Goal: Transaction & Acquisition: Book appointment/travel/reservation

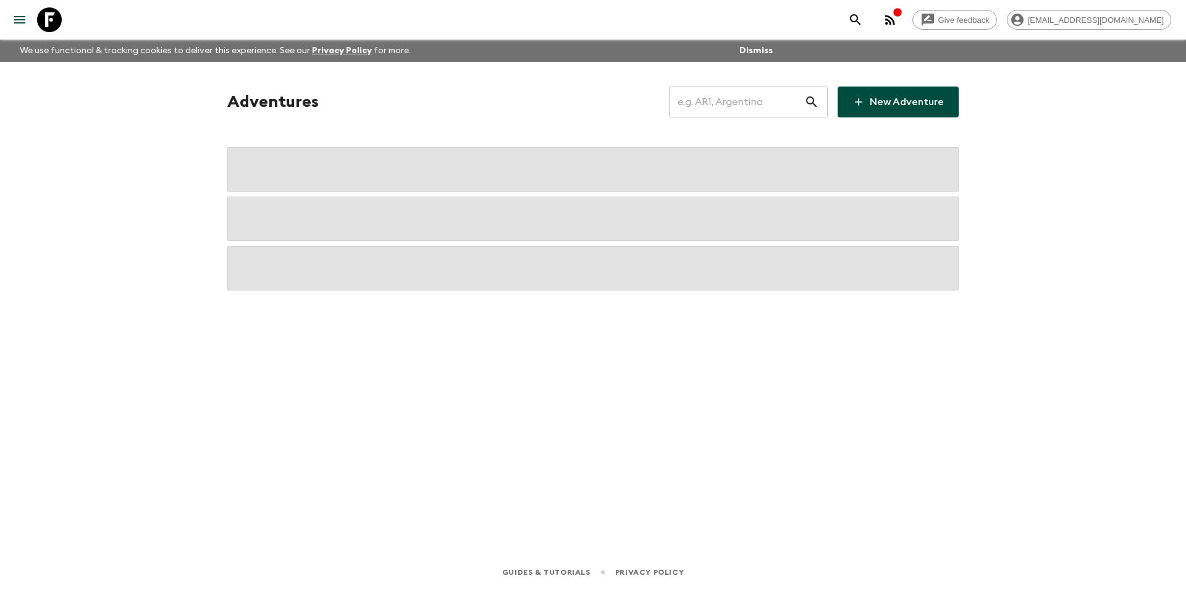
click at [720, 99] on input "text" at bounding box center [736, 102] width 135 height 35
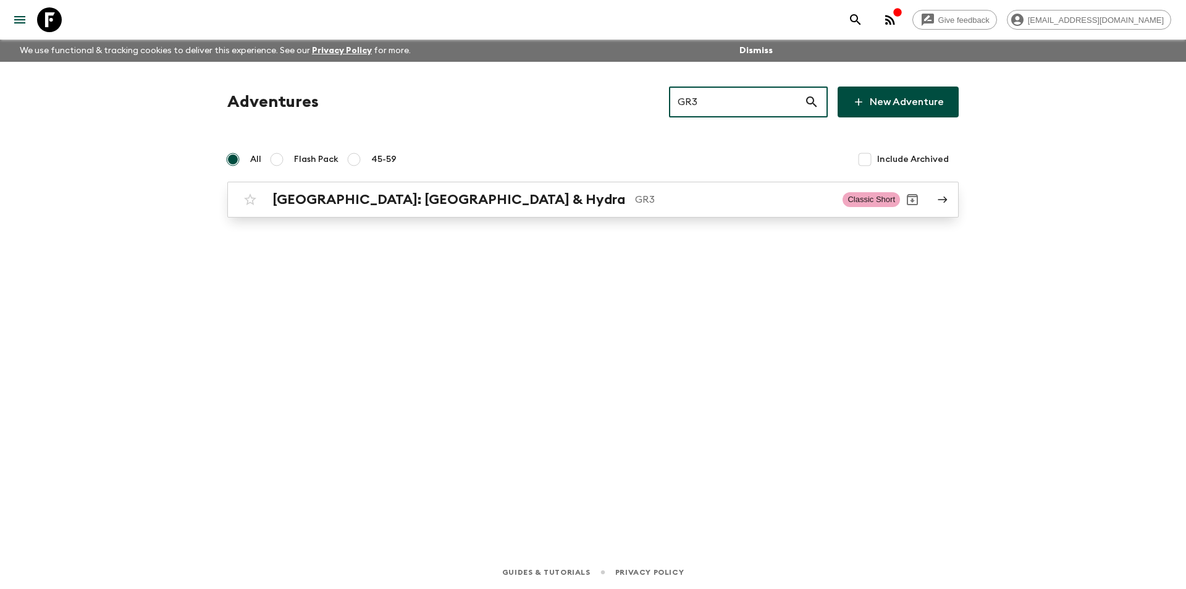
type input "GR3"
click at [635, 204] on p "GR3" at bounding box center [734, 199] width 198 height 15
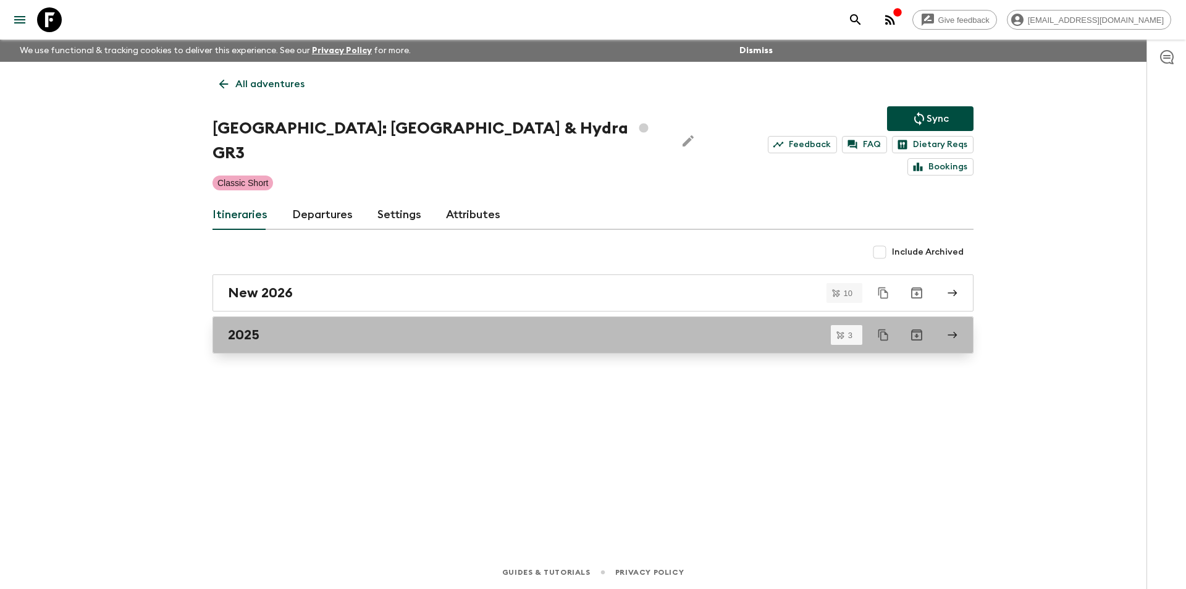
click at [373, 326] on link "2025" at bounding box center [592, 334] width 761 height 37
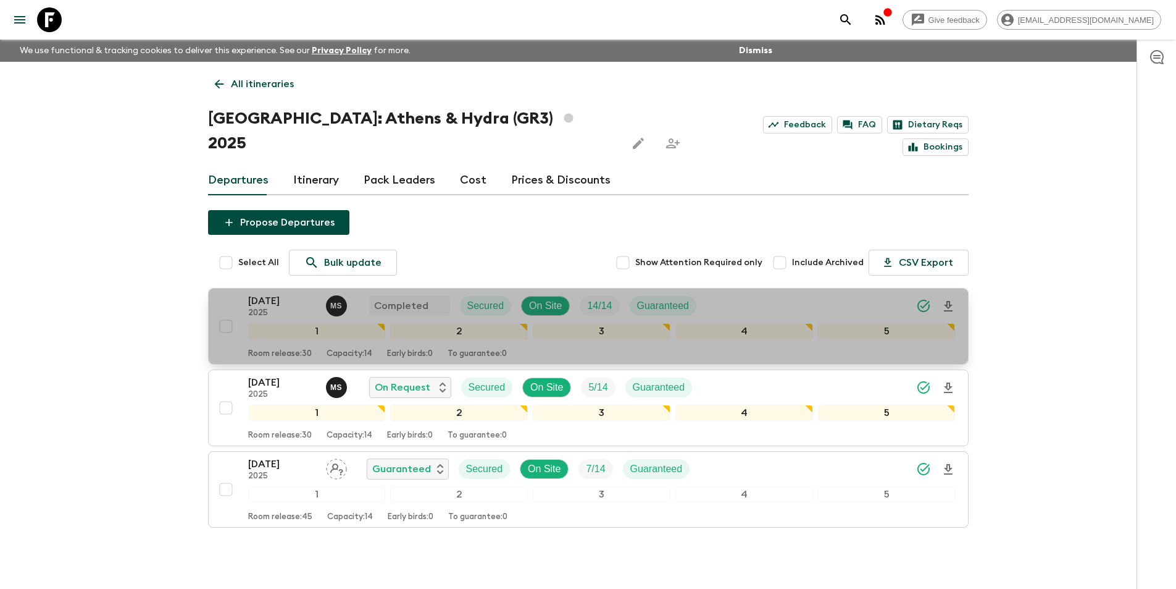
click at [288, 293] on p "[DATE]" at bounding box center [282, 300] width 68 height 15
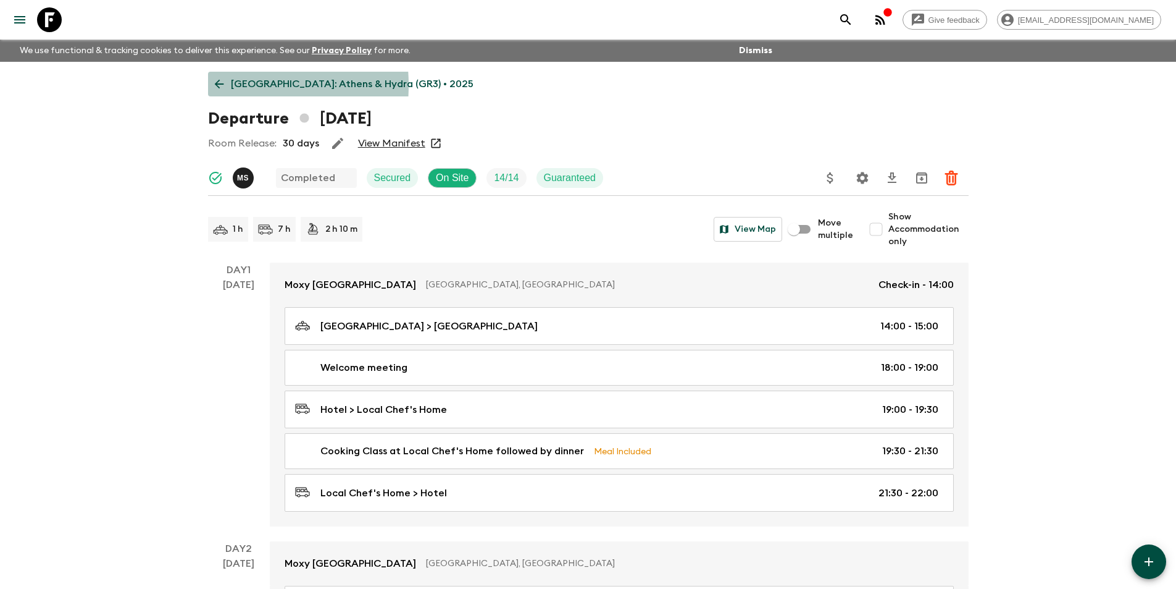
click at [217, 85] on icon at bounding box center [219, 84] width 14 height 14
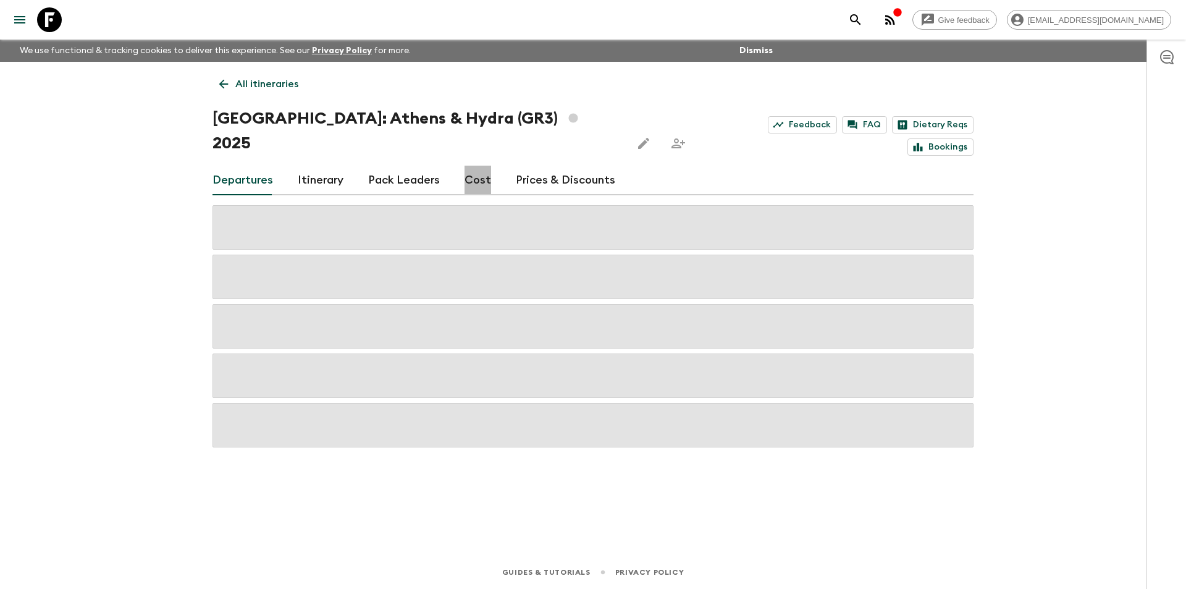
click at [476, 166] on link "Cost" at bounding box center [477, 181] width 27 height 30
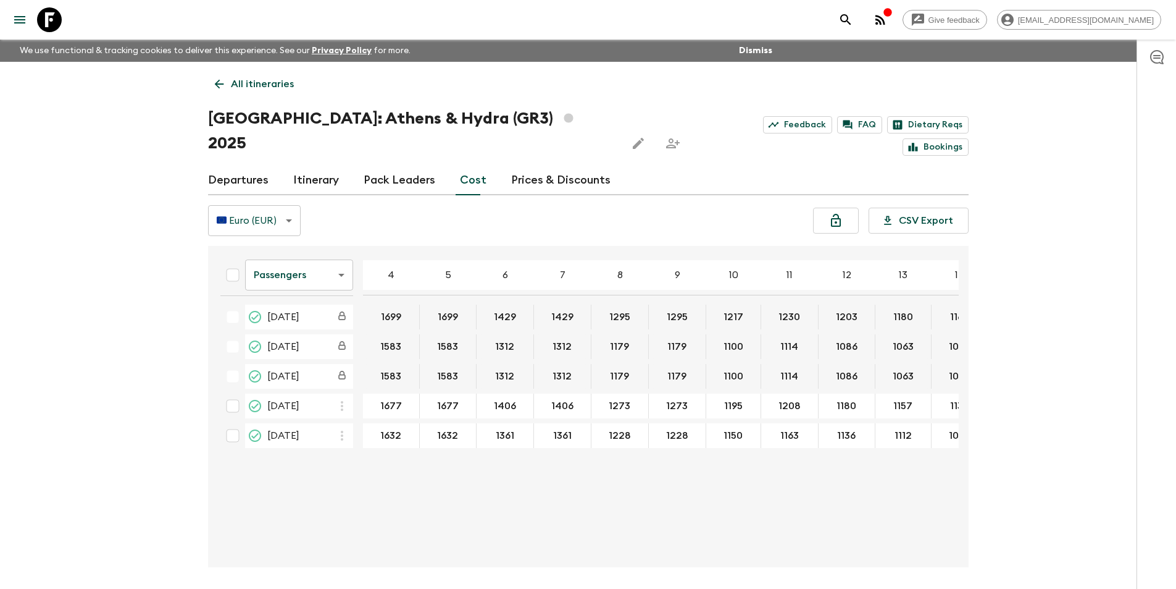
click at [214, 96] on div "All itineraries [GEOGRAPHIC_DATA]: [GEOGRAPHIC_DATA] & Hydra (GR3) 2025 Feedbac…" at bounding box center [588, 314] width 790 height 505
click at [225, 107] on h1 "[GEOGRAPHIC_DATA]: [GEOGRAPHIC_DATA] & Hydra (GR3) 2025" at bounding box center [412, 130] width 409 height 49
click at [218, 88] on icon at bounding box center [219, 84] width 14 height 14
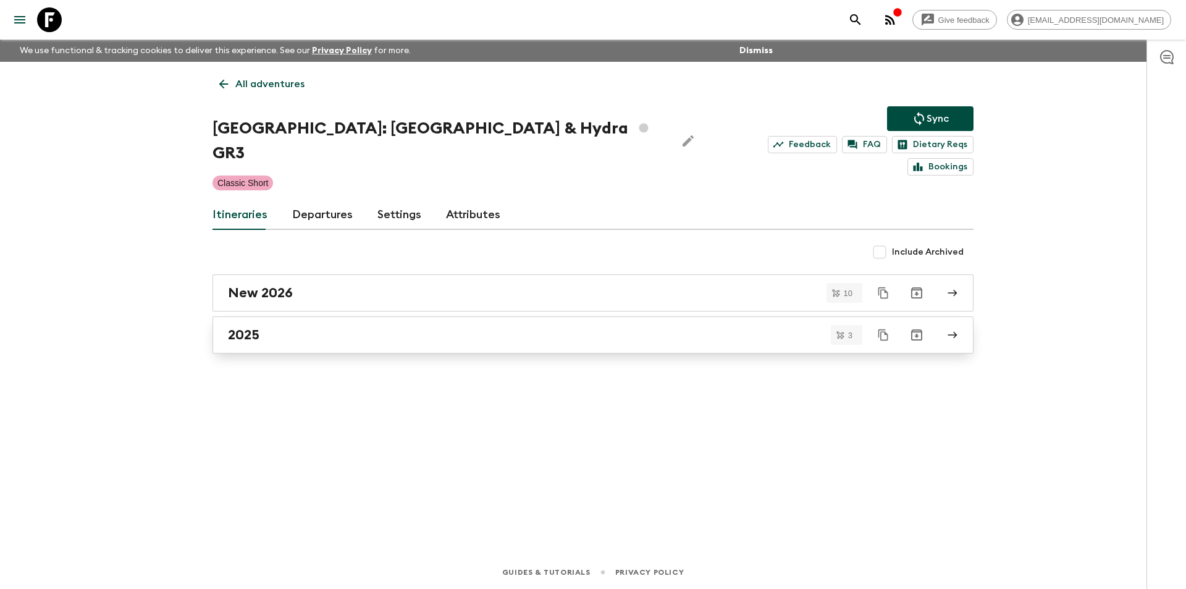
click at [295, 327] on div "2025" at bounding box center [581, 335] width 706 height 16
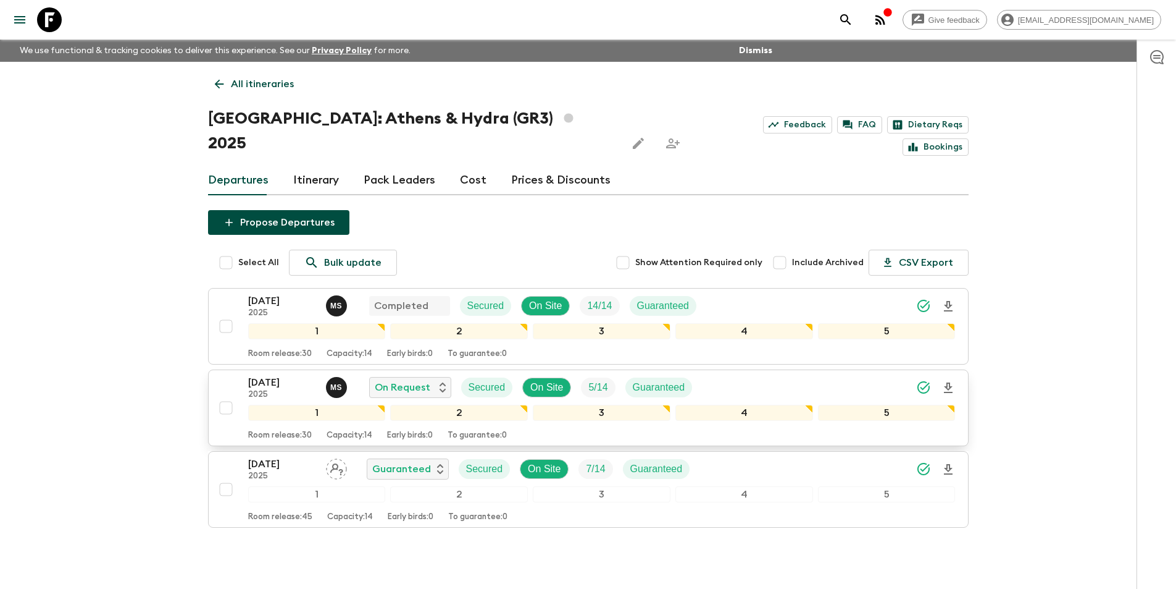
click at [269, 375] on p "[DATE]" at bounding box center [282, 382] width 68 height 15
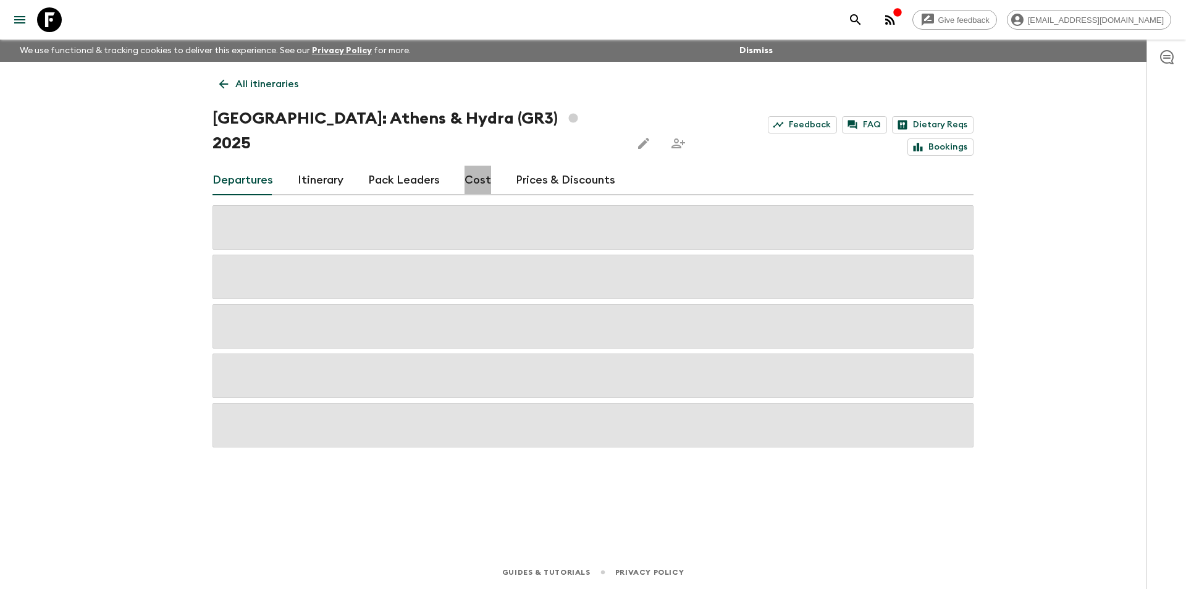
click at [469, 166] on link "Cost" at bounding box center [477, 181] width 27 height 30
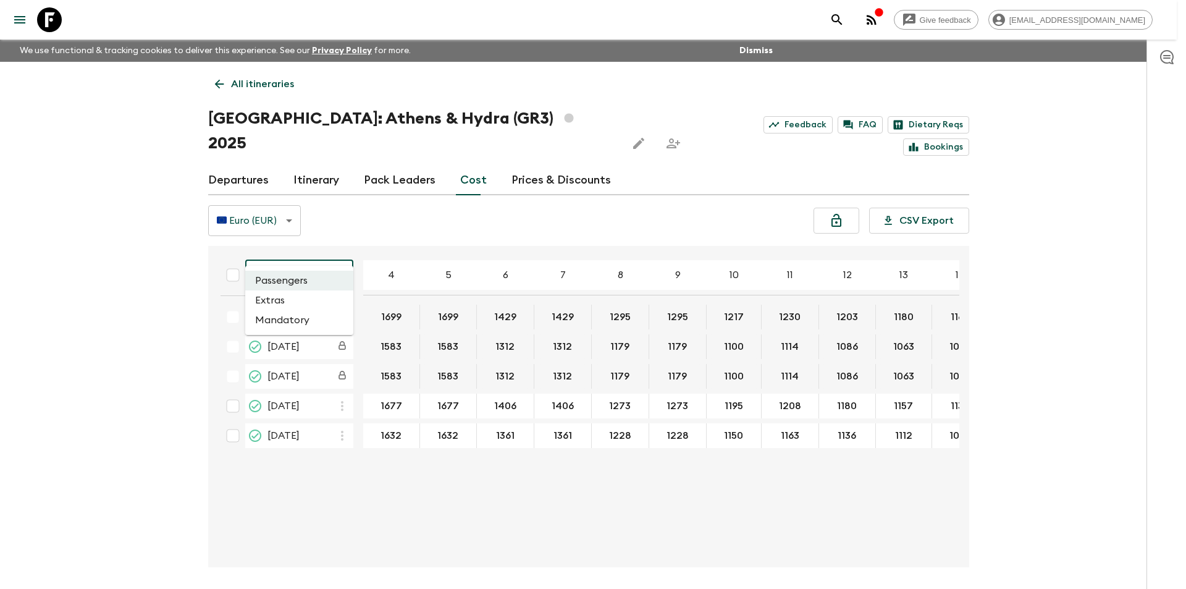
click at [282, 252] on body "Give feedback [EMAIL_ADDRESS][DOMAIN_NAME] We use functional & tracking cookies…" at bounding box center [593, 317] width 1186 height 635
click at [294, 306] on li "Extras" at bounding box center [299, 300] width 108 height 20
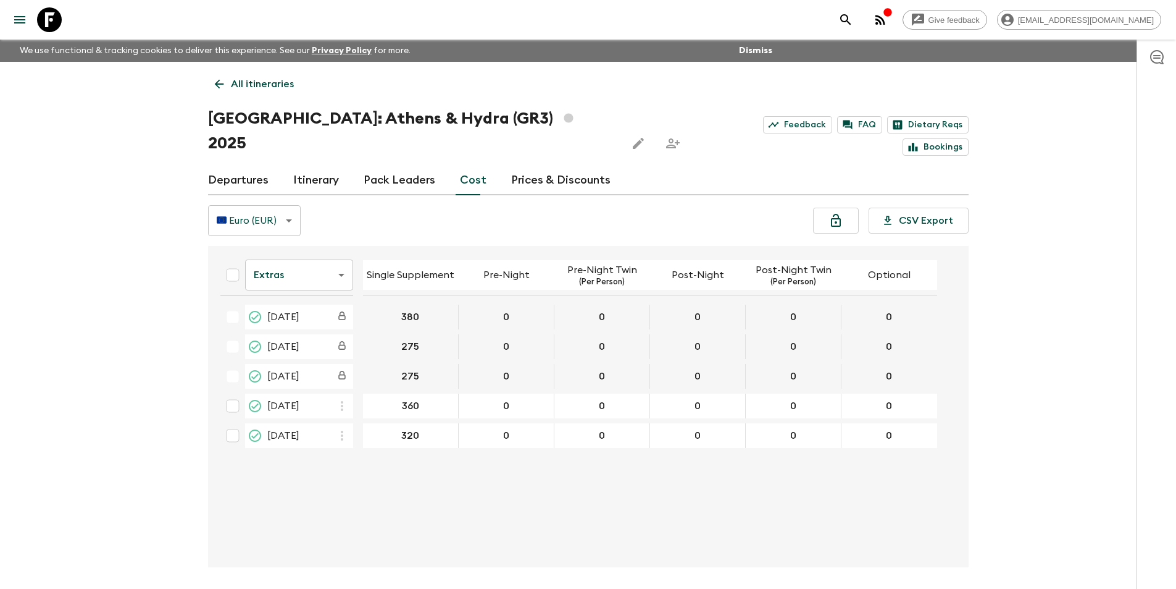
click at [33, 22] on link at bounding box center [49, 19] width 35 height 35
